Goal: Task Accomplishment & Management: Complete application form

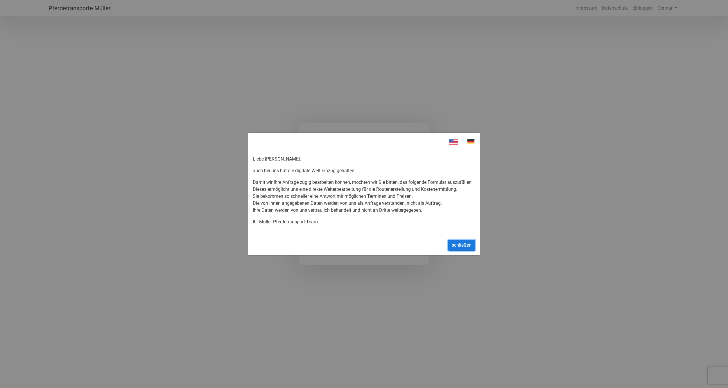
click at [462, 251] on button "schließen" at bounding box center [461, 244] width 27 height 11
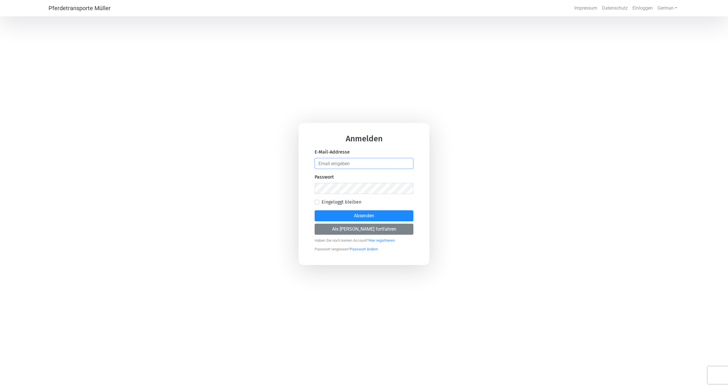
click at [338, 163] on input "email" at bounding box center [364, 163] width 99 height 11
click at [262, 189] on div "Anmelden E-Mail-Addresse Passwort Eingeloggt bleiben Absenden Als [PERSON_NAME]…" at bounding box center [364, 194] width 728 height 388
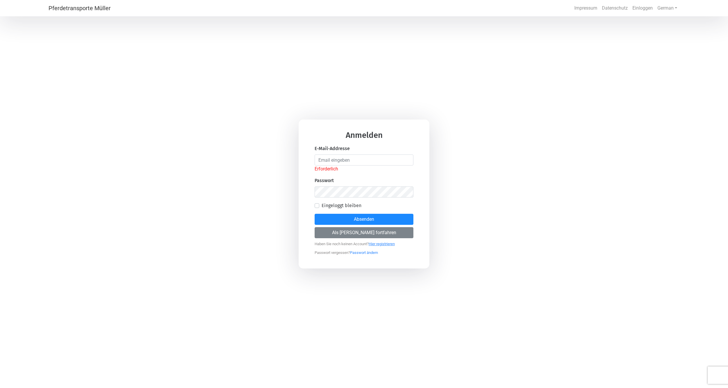
click at [385, 245] on link "Hier registrieren" at bounding box center [382, 242] width 26 height 7
select select "DE"
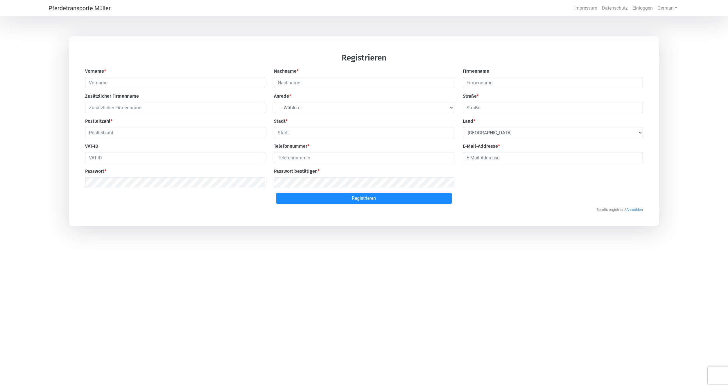
click at [126, 68] on div "Vorname *" at bounding box center [175, 78] width 189 height 20
click at [130, 86] on input "text" at bounding box center [175, 82] width 180 height 11
type input "[PERSON_NAME]"
click at [304, 85] on input "text" at bounding box center [364, 82] width 180 height 11
type input "[PERSON_NAME]"
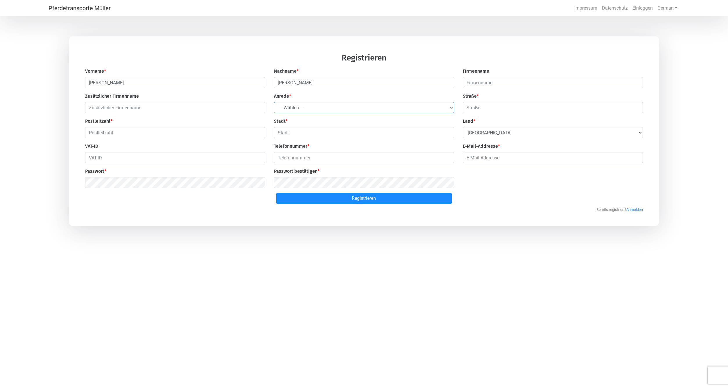
click at [294, 108] on select "--- Wählen --- Herr Frau" at bounding box center [364, 107] width 180 height 11
select select "Ms."
click at [477, 108] on input "text" at bounding box center [553, 107] width 180 height 11
type input "Gartenstraße"
click at [143, 134] on input "text" at bounding box center [175, 132] width 180 height 11
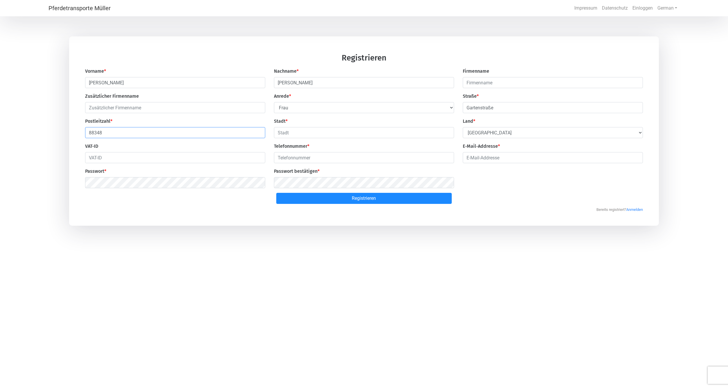
type input "88348"
click at [336, 140] on div "Vorname * [PERSON_NAME] Nachname * [PERSON_NAME] Firmenname Zusätzlicher Firmen…" at bounding box center [364, 130] width 567 height 125
click at [334, 135] on input "text" at bounding box center [364, 132] width 180 height 11
type input "[PERSON_NAME]"
click at [189, 160] on input "text" at bounding box center [175, 157] width 180 height 11
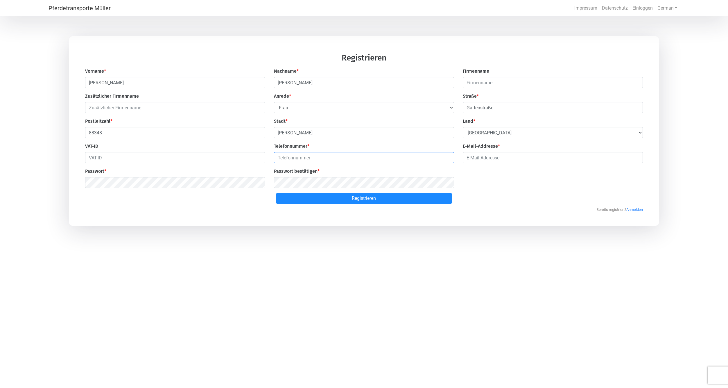
click at [280, 160] on input "number" at bounding box center [364, 157] width 180 height 11
type input "01602949964"
click at [505, 166] on div "Vorname * [PERSON_NAME] Nachname * [PERSON_NAME] Firmenname Zusätzlicher Firmen…" at bounding box center [364, 130] width 567 height 125
click at [507, 161] on input "email" at bounding box center [553, 157] width 180 height 11
type input "[PERSON_NAME][EMAIL_ADDRESS][DOMAIN_NAME]"
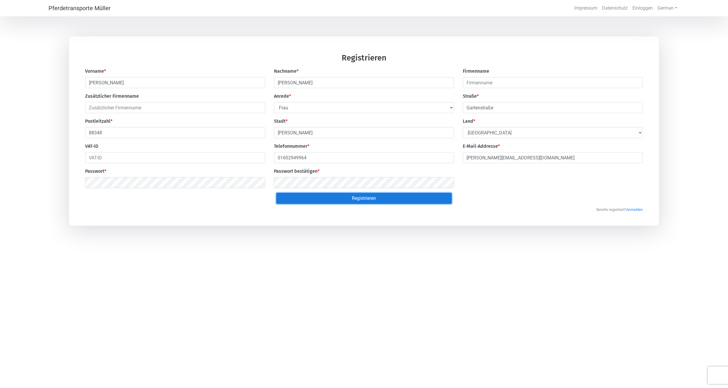
click at [348, 204] on button "Registrieren" at bounding box center [364, 198] width 176 height 11
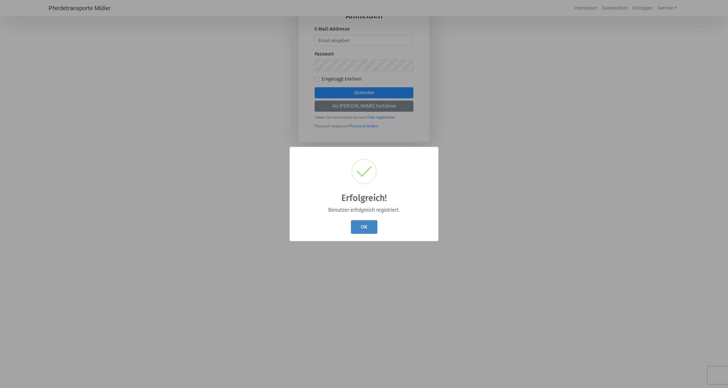
click at [358, 223] on button "OK" at bounding box center [364, 227] width 26 height 14
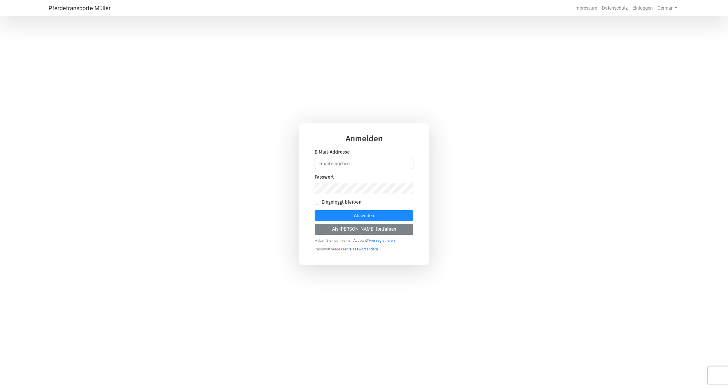
click at [334, 166] on input "email" at bounding box center [364, 163] width 99 height 11
type input "[PERSON_NAME][EMAIL_ADDRESS][DOMAIN_NAME]"
click at [385, 218] on button "Absenden" at bounding box center [364, 215] width 99 height 11
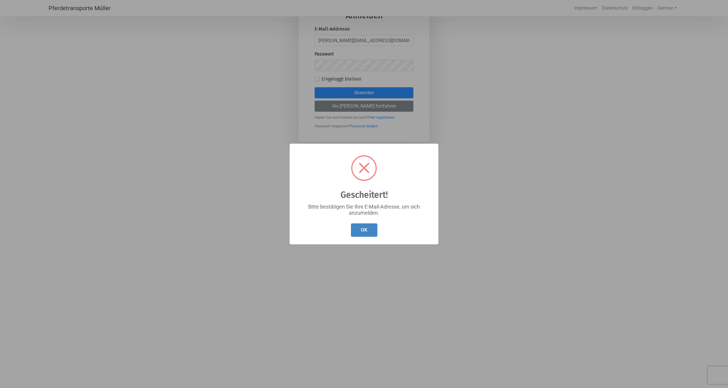
click at [363, 235] on button "OK" at bounding box center [364, 230] width 26 height 14
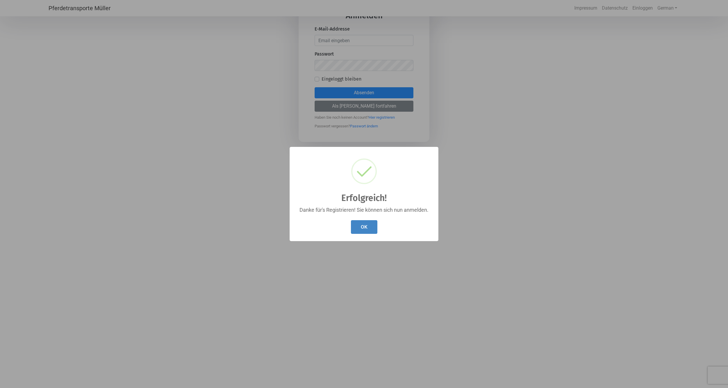
click at [358, 227] on button "OK" at bounding box center [364, 227] width 26 height 14
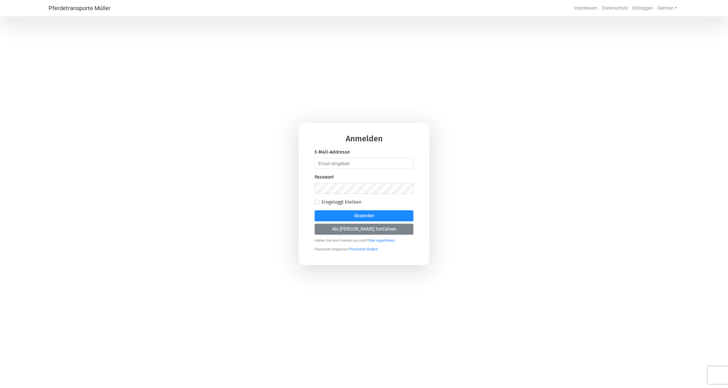
drag, startPoint x: 333, startPoint y: 173, endPoint x: 329, endPoint y: 164, distance: 10.2
click at [333, 173] on form "Anmelden E-Mail-Addresse Passwort Eingeloggt bleiben Absenden Als [PERSON_NAME]…" at bounding box center [364, 193] width 99 height 117
click at [329, 164] on input "email" at bounding box center [364, 163] width 99 height 11
type input "[PERSON_NAME][EMAIL_ADDRESS][DOMAIN_NAME]"
click at [315, 210] on button "Absenden" at bounding box center [364, 215] width 99 height 11
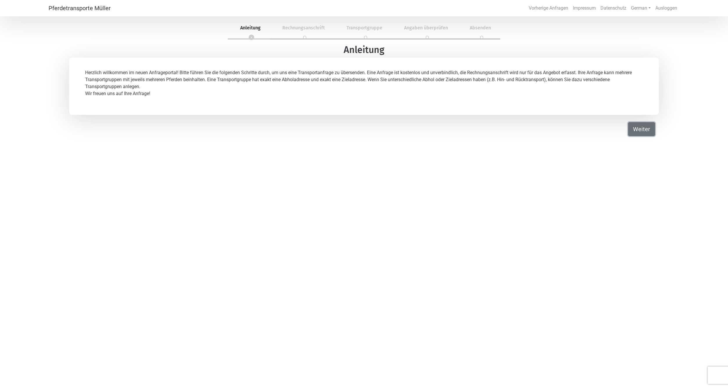
click at [650, 135] on button "Weiter" at bounding box center [641, 129] width 27 height 14
select select "Ms."
select select "DE"
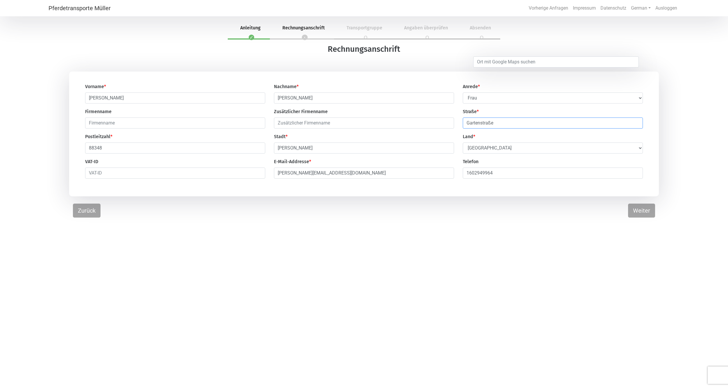
click at [525, 128] on input "Gartenstraße" at bounding box center [553, 122] width 180 height 11
type input "Gartenstraße 33"
click at [642, 211] on button "Weiter" at bounding box center [641, 210] width 27 height 14
select select "DE"
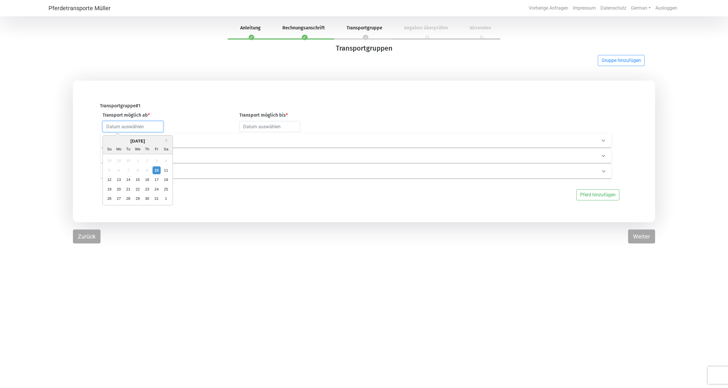
click at [119, 126] on input "text" at bounding box center [133, 126] width 61 height 11
click at [162, 141] on div "October 2025" at bounding box center [138, 141] width 70 height 7
click at [166, 140] on button "Next Month" at bounding box center [168, 140] width 4 height 4
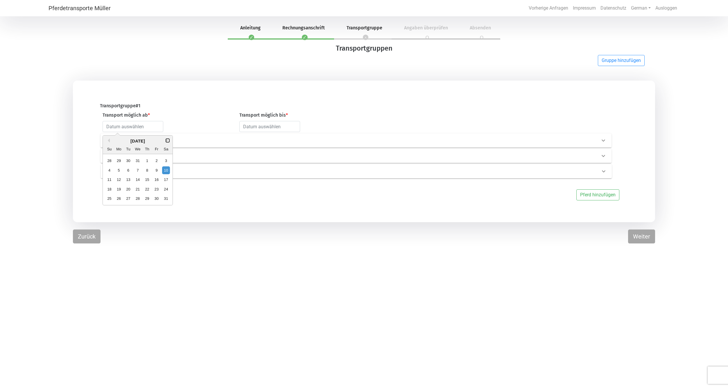
click at [166, 140] on button "Next Month" at bounding box center [168, 140] width 4 height 4
click at [108, 142] on button "Previous Month" at bounding box center [108, 140] width 4 height 4
click at [148, 160] on div "1" at bounding box center [147, 161] width 8 height 8
type input "2026-01-01"
click at [271, 123] on input "text" at bounding box center [269, 126] width 61 height 11
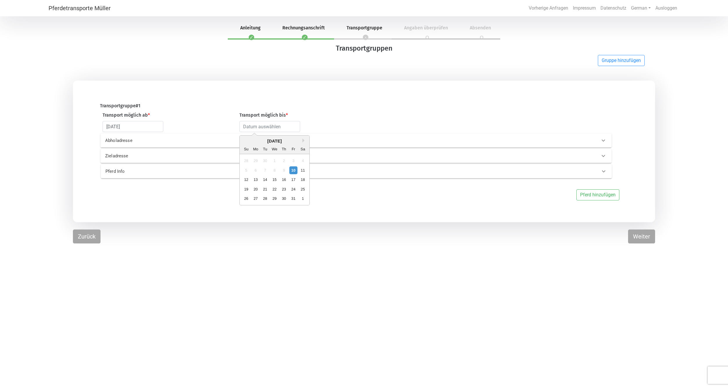
click at [306, 138] on div "October 2025" at bounding box center [275, 141] width 70 height 7
click at [303, 139] on button "Next Month" at bounding box center [305, 140] width 4 height 4
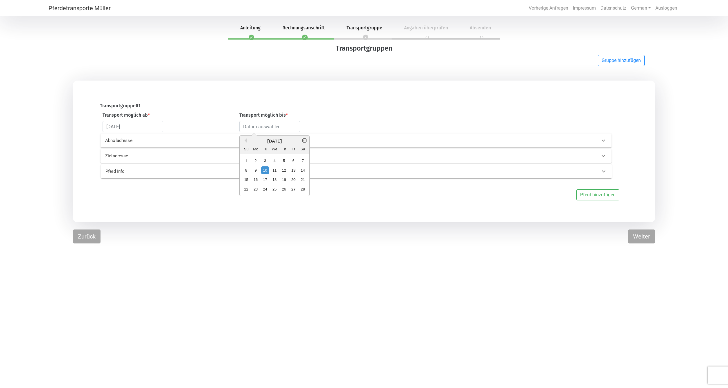
click at [303, 139] on button "Next Month" at bounding box center [305, 140] width 4 height 4
click at [248, 143] on div "April 2026" at bounding box center [275, 141] width 70 height 7
click at [246, 141] on button "Previous Month" at bounding box center [245, 140] width 4 height 4
click at [258, 197] on div "30" at bounding box center [256, 198] width 8 height 8
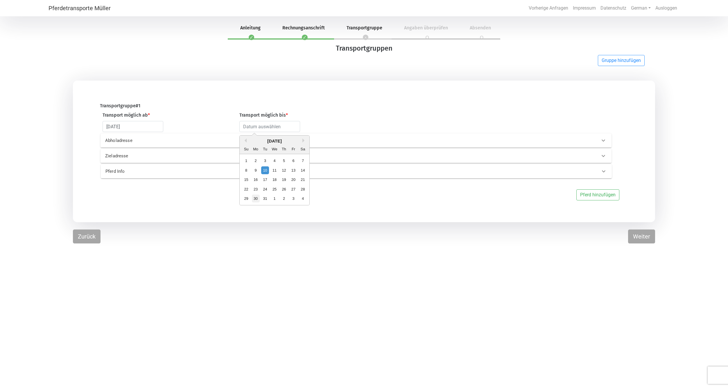
type input "2026-03-30"
click at [128, 144] on p "Abholadresse" at bounding box center [223, 140] width 237 height 7
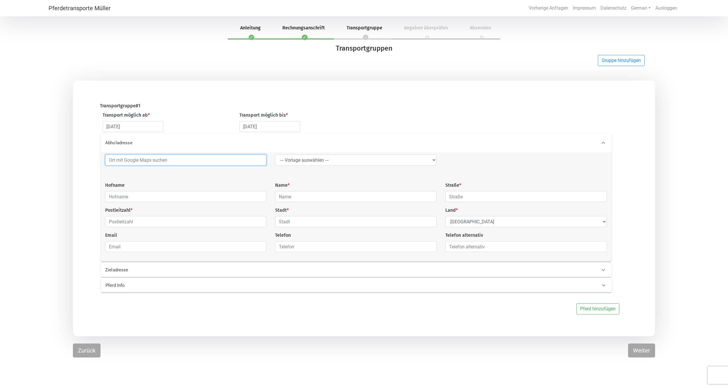
click at [140, 163] on input at bounding box center [186, 159] width 162 height 11
click at [117, 172] on div "--- Vorlage auswählen --- LGG Hofname Name * Straße * Postleitzahl * Stadt * La…" at bounding box center [356, 205] width 511 height 102
click at [308, 199] on input "text" at bounding box center [356, 196] width 162 height 11
click at [207, 160] on input at bounding box center [186, 159] width 162 height 11
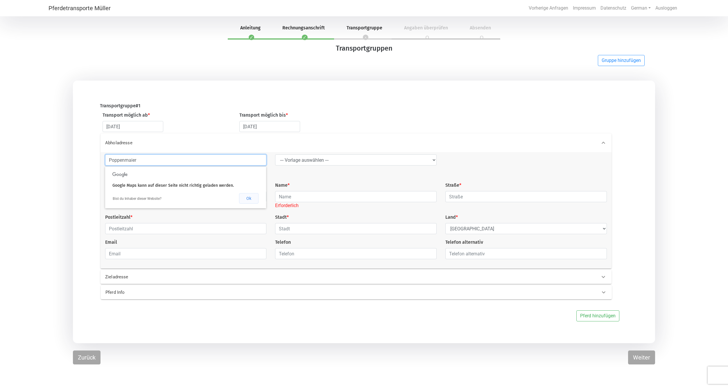
type input "Poppenmaier"
click at [245, 196] on button "Ok" at bounding box center [248, 198] width 19 height 10
click at [142, 159] on input "Poppenmaier" at bounding box center [186, 159] width 162 height 11
drag, startPoint x: 142, startPoint y: 159, endPoint x: 53, endPoint y: 147, distance: 89.7
click at [53, 147] on div "Transportgruppe # 1 Transport möglich ab * 2026-01-01 Transport möglich bis * 2…" at bounding box center [364, 212] width 728 height 262
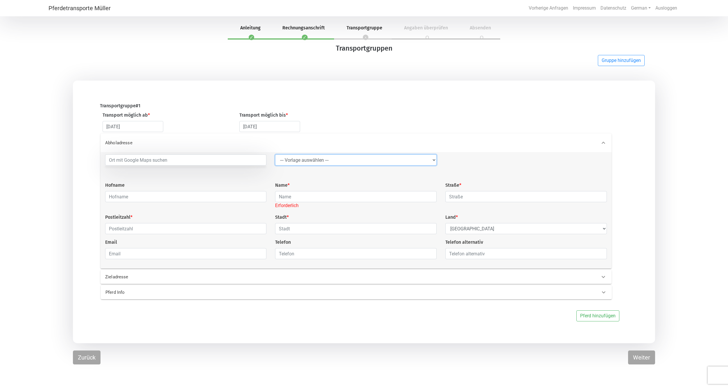
click at [314, 161] on select "--- Vorlage auswählen --- LGG" at bounding box center [356, 159] width 162 height 11
click at [308, 202] on input "text" at bounding box center [356, 196] width 162 height 11
click at [186, 199] on input "text" at bounding box center [186, 196] width 162 height 11
type input "Poppenmaier Hof"
click at [300, 197] on input "text" at bounding box center [356, 196] width 162 height 11
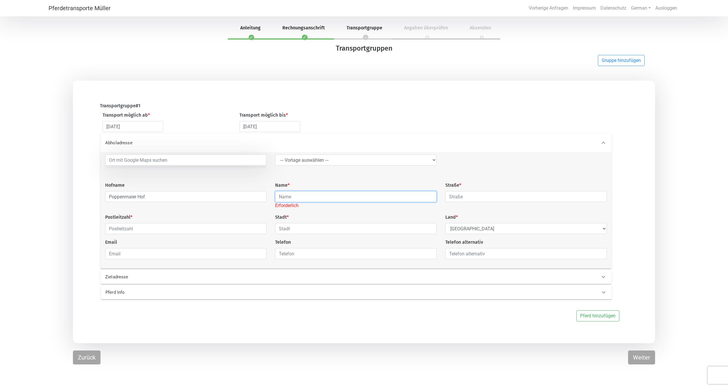
type input "Julia Borchers"
type input "Bad Saulgau"
type input "ARBOR Gruppe GmbH"
type input "88348"
type input "Bad Saulgau"
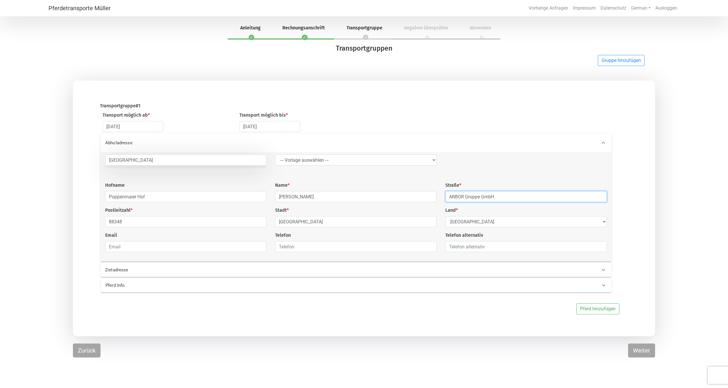
drag, startPoint x: 506, startPoint y: 199, endPoint x: 384, endPoint y: 196, distance: 121.8
click at [384, 196] on div "Bad Saulgau --- Vorlage auswählen --- LGG Hofname Poppenmaier Hof Name * Julia …" at bounding box center [356, 205] width 511 height 102
type input "Poppenmaier 1"
click at [206, 220] on input "88348" at bounding box center [186, 221] width 162 height 11
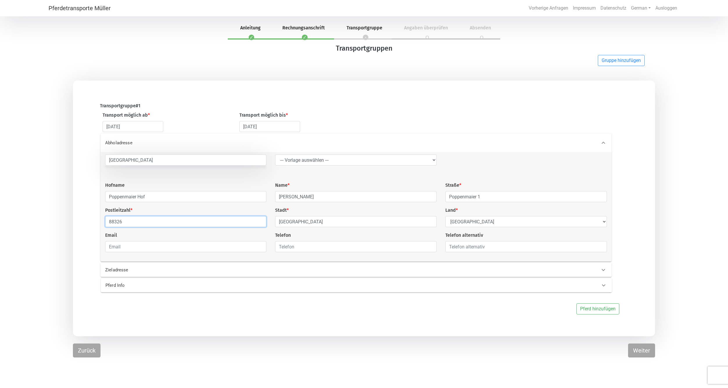
type input "88326"
type input "Aulendorf"
click at [310, 269] on p "Zieladresse" at bounding box center [223, 270] width 237 height 7
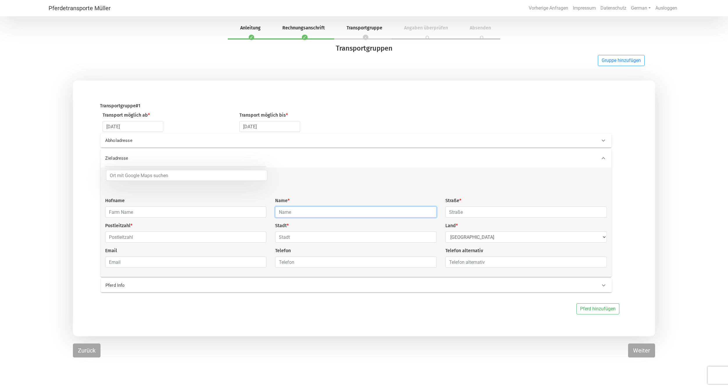
click at [287, 212] on input "text" at bounding box center [356, 211] width 162 height 11
type input "Julia Borchers"
type input "Bad Saulgau"
type input "ARBOR Gruppe GmbH"
type input "88348"
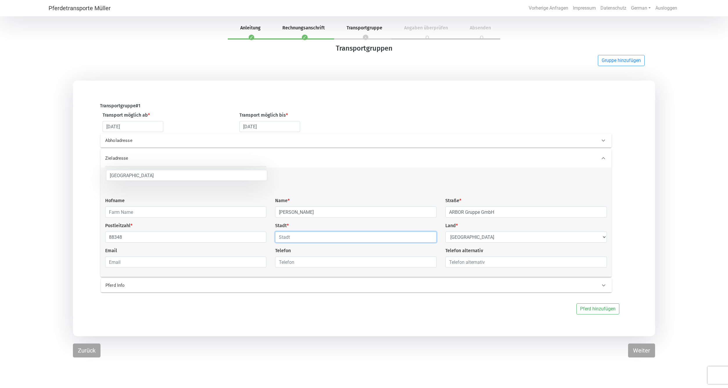
type input "Bad Saulgau"
drag, startPoint x: 511, startPoint y: 213, endPoint x: 386, endPoint y: 214, distance: 124.7
click at [386, 214] on div "Bad Saulgau Hofname Name * Julia Borchers Straße * ARBOR Gruppe GmbH Postleitza…" at bounding box center [356, 221] width 511 height 102
click at [184, 239] on input "88348" at bounding box center [186, 236] width 162 height 11
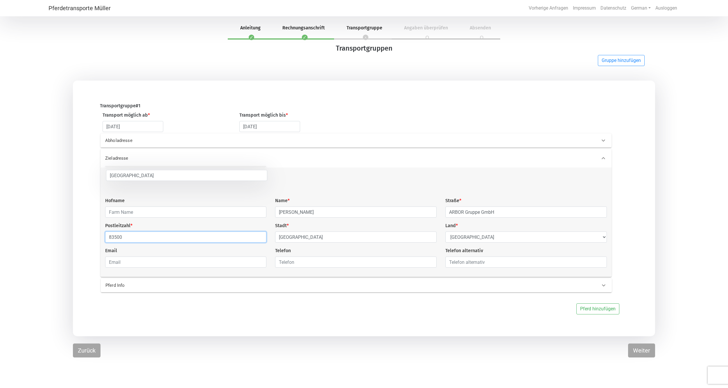
type input "83500"
click at [206, 213] on input "text" at bounding box center [186, 211] width 162 height 11
type input "Salt Lake Stables"
drag, startPoint x: 347, startPoint y: 242, endPoint x: 263, endPoint y: 235, distance: 84.4
click at [263, 235] on div "Bad Saulgau Hofname Salt Lake Stables Name * Julia Borchers Straße * ARBOR Grup…" at bounding box center [356, 221] width 511 height 102
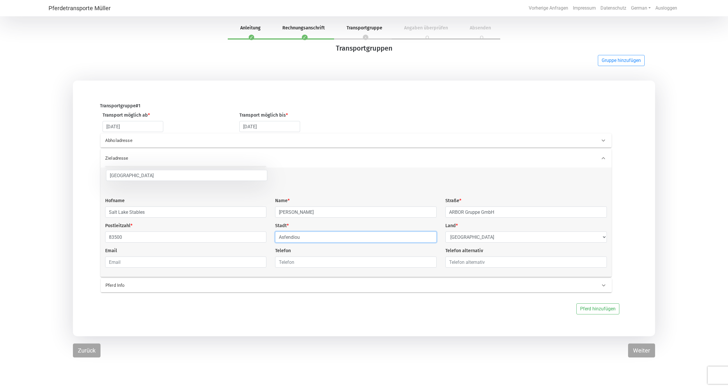
type input "Asfendiou"
click at [475, 237] on select "Select Country Afghanistan Åland Islands Albania Algeria American Samoa Andorra…" at bounding box center [527, 236] width 162 height 11
select select "GR"
drag, startPoint x: 528, startPoint y: 216, endPoint x: 400, endPoint y: 218, distance: 127.9
click at [400, 218] on div "Bad Saulgau Hofname Salt Lake Stables Name * Julia Borchers Straße * ARBOR Grup…" at bounding box center [356, 221] width 511 height 102
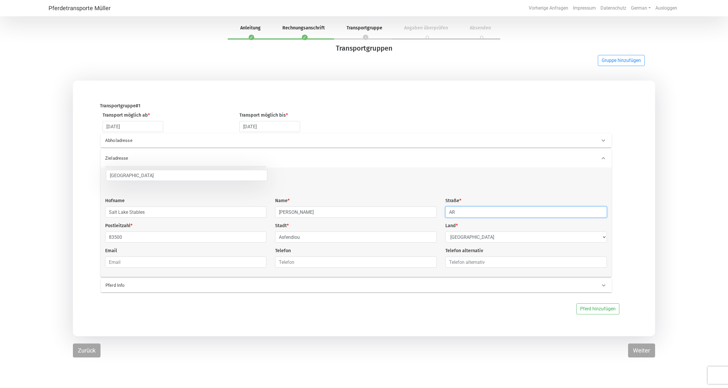
type input "A"
type input "gibt keine"
click at [478, 284] on div "Pferd Info" at bounding box center [346, 285] width 491 height 7
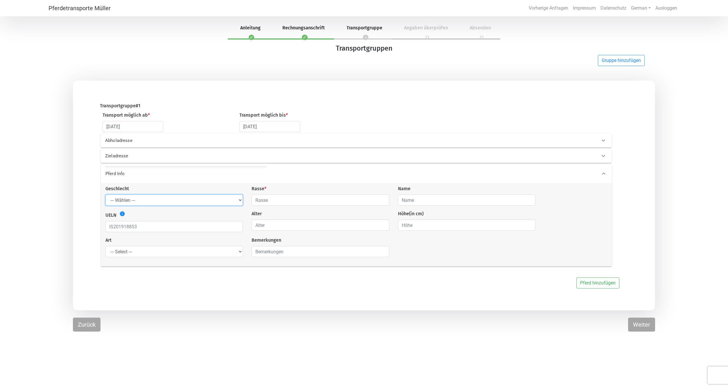
click at [153, 196] on select "--- Wählen --- Hengst Wallach Stute" at bounding box center [174, 199] width 137 height 11
select select "gelding"
click at [252, 201] on input "text" at bounding box center [320, 199] width 137 height 11
type input "d"
type input "niederländisches Reitpony"
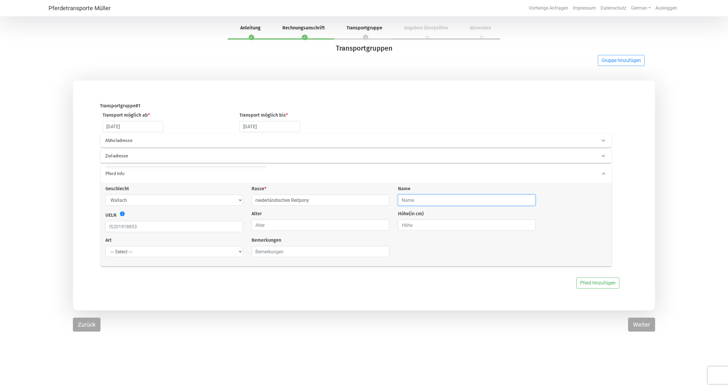
click at [416, 201] on input "text" at bounding box center [466, 199] width 137 height 11
type input "Bento van de Ijsseldijk"
click at [300, 225] on input "number" at bounding box center [320, 224] width 137 height 11
type input "5"
click at [424, 225] on input "number" at bounding box center [466, 224] width 137 height 11
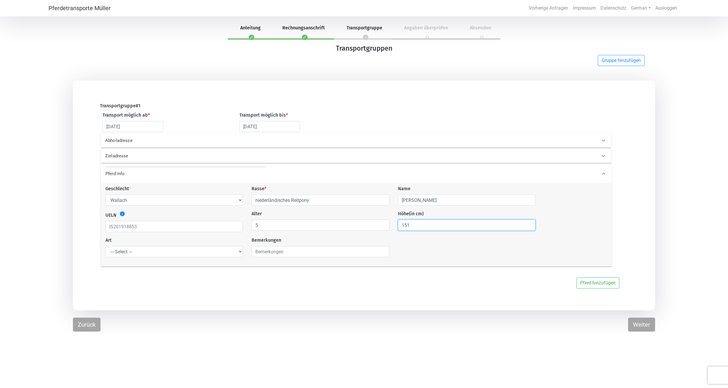
type input "151"
click at [226, 248] on select "--- Select --- Problempferd Reitpferd Rohes Pferd Fohlen" at bounding box center [174, 251] width 137 height 11
select select "saddle_horse"
click at [196, 232] on input "text" at bounding box center [174, 226] width 137 height 11
click at [122, 212] on icon "info" at bounding box center [122, 214] width 6 height 6
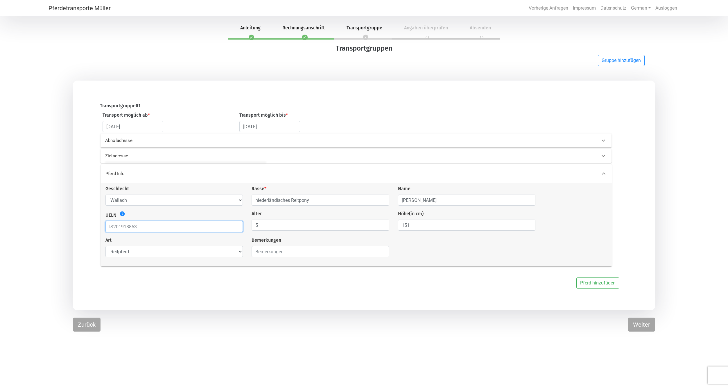
click at [155, 231] on input "text" at bounding box center [174, 226] width 137 height 11
type input "528008202000576"
click at [268, 346] on div "Pferdetransporte Müller Vorherige Anfragen Impressum Datenschutz German English…" at bounding box center [364, 194] width 728 height 388
click at [602, 287] on button "Pferd hinzufügen" at bounding box center [598, 282] width 43 height 11
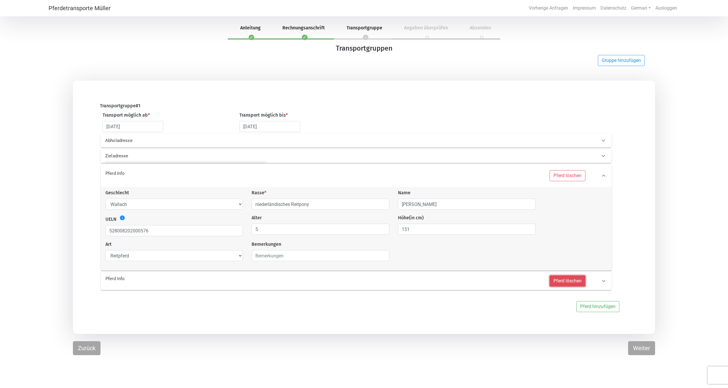
click at [563, 283] on button "Pferd löschen" at bounding box center [568, 280] width 36 height 11
select select
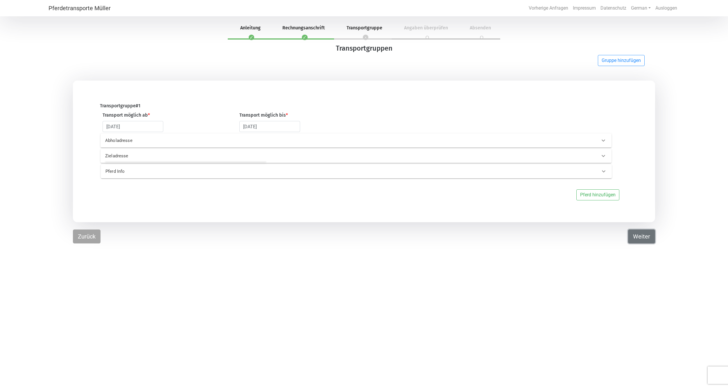
click at [652, 230] on button "Weiter" at bounding box center [641, 236] width 27 height 14
click at [602, 153] on icon at bounding box center [603, 155] width 7 height 7
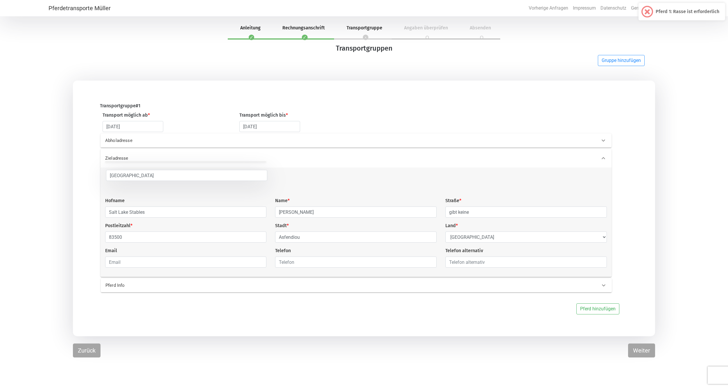
click at [601, 153] on div at bounding box center [604, 158] width 14 height 14
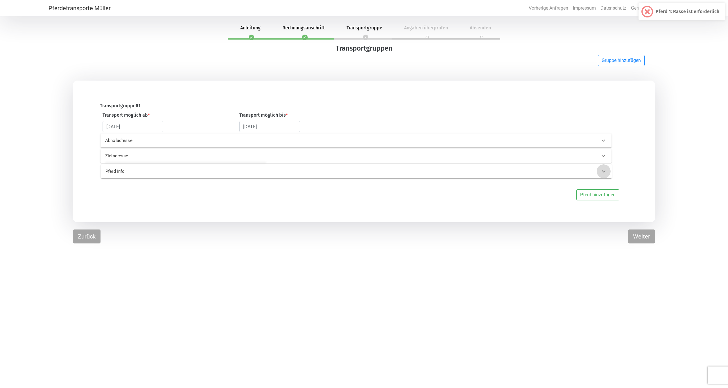
click at [603, 171] on icon at bounding box center [603, 171] width 7 height 7
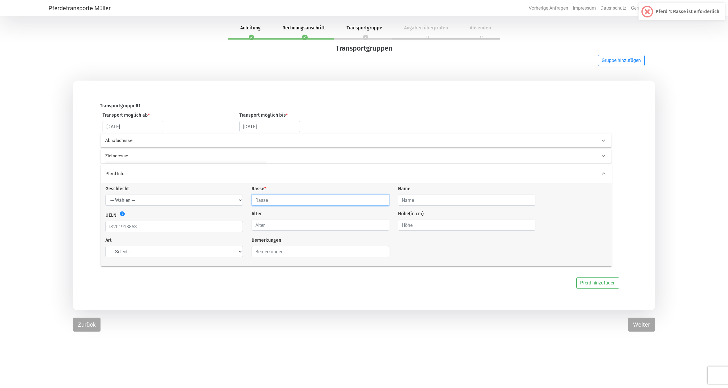
click at [310, 203] on input "text" at bounding box center [320, 199] width 137 height 11
type input "deutsches Reitpony"
click at [639, 323] on button "Weiter" at bounding box center [641, 324] width 27 height 14
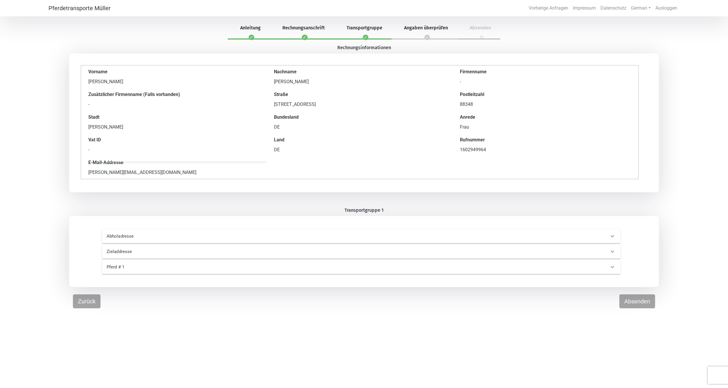
click at [412, 274] on 0 "Pferd # 1" at bounding box center [361, 267] width 519 height 14
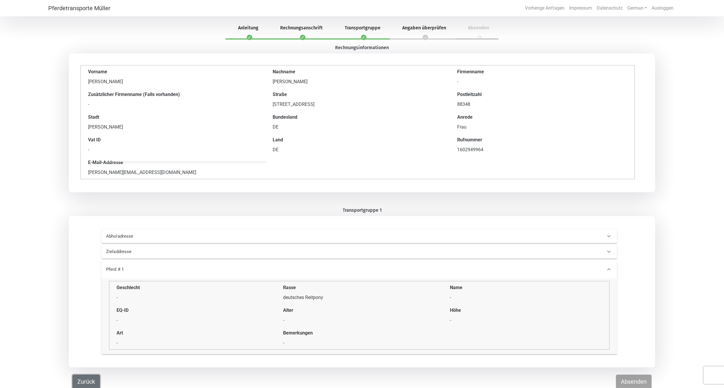
click at [82, 382] on button "Zurück" at bounding box center [86, 381] width 28 height 14
select select "DE"
select select "GR"
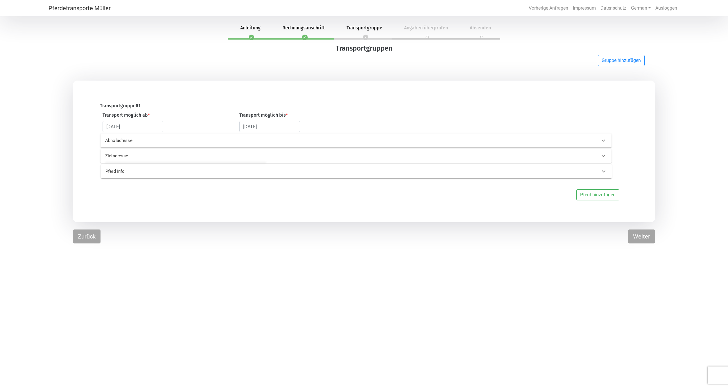
click at [253, 173] on p "Pferd Info" at bounding box center [224, 171] width 237 height 7
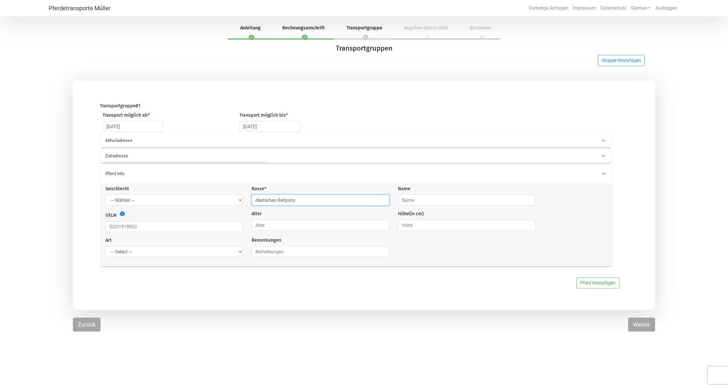
click at [266, 197] on input "deutsches Reitpony" at bounding box center [320, 199] width 137 height 11
type input "niederländisches Reitpony"
click at [638, 323] on button "Weiter" at bounding box center [641, 324] width 27 height 14
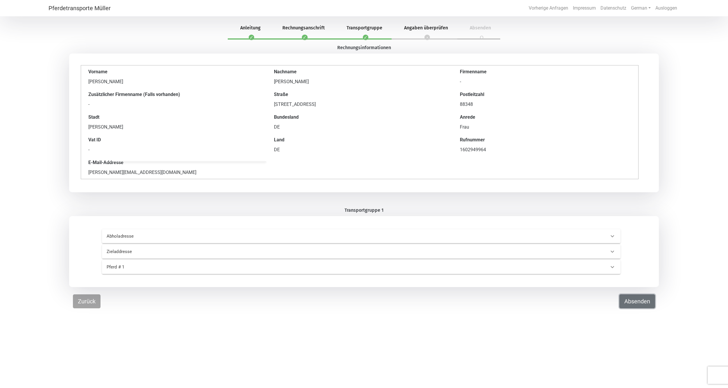
click at [644, 302] on button "Absenden" at bounding box center [638, 301] width 36 height 14
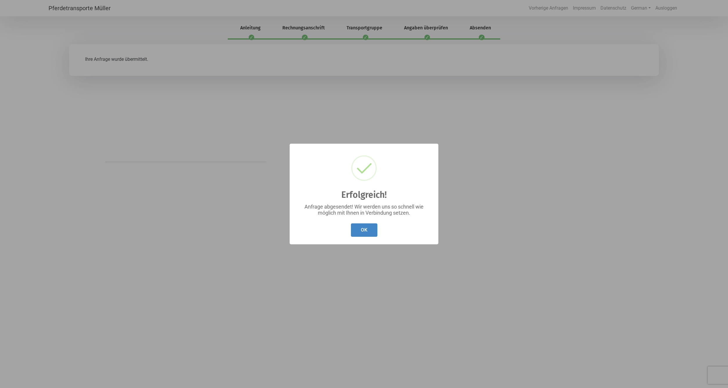
click at [367, 236] on button "OK" at bounding box center [364, 230] width 26 height 14
